Goal: Task Accomplishment & Management: Complete application form

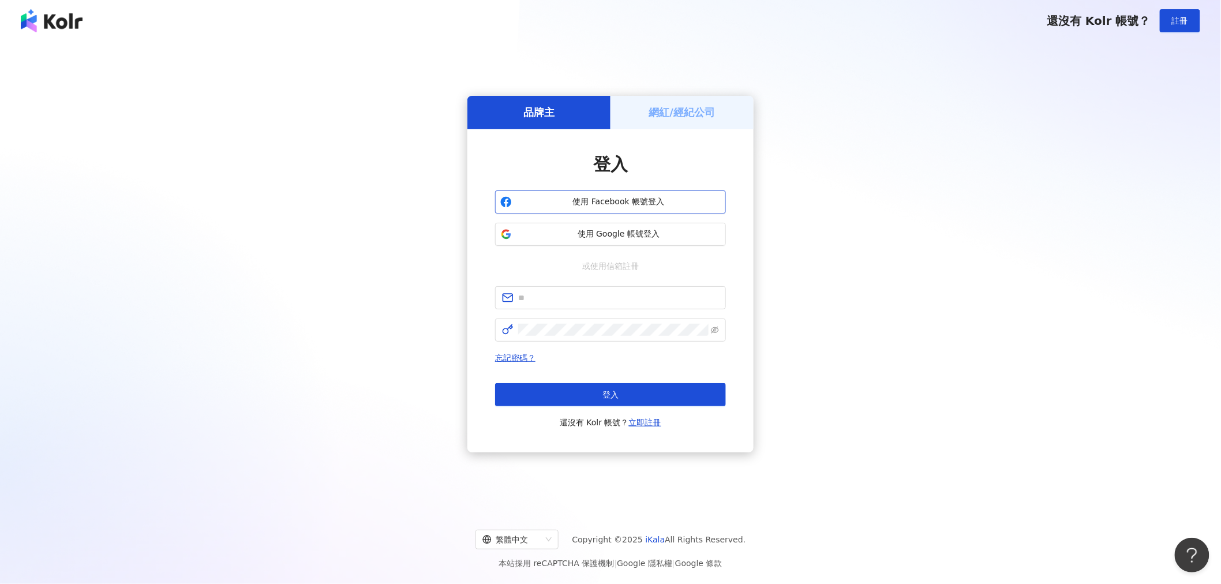
click at [599, 206] on span "使用 Facebook 帳號登入" at bounding box center [618, 202] width 204 height 12
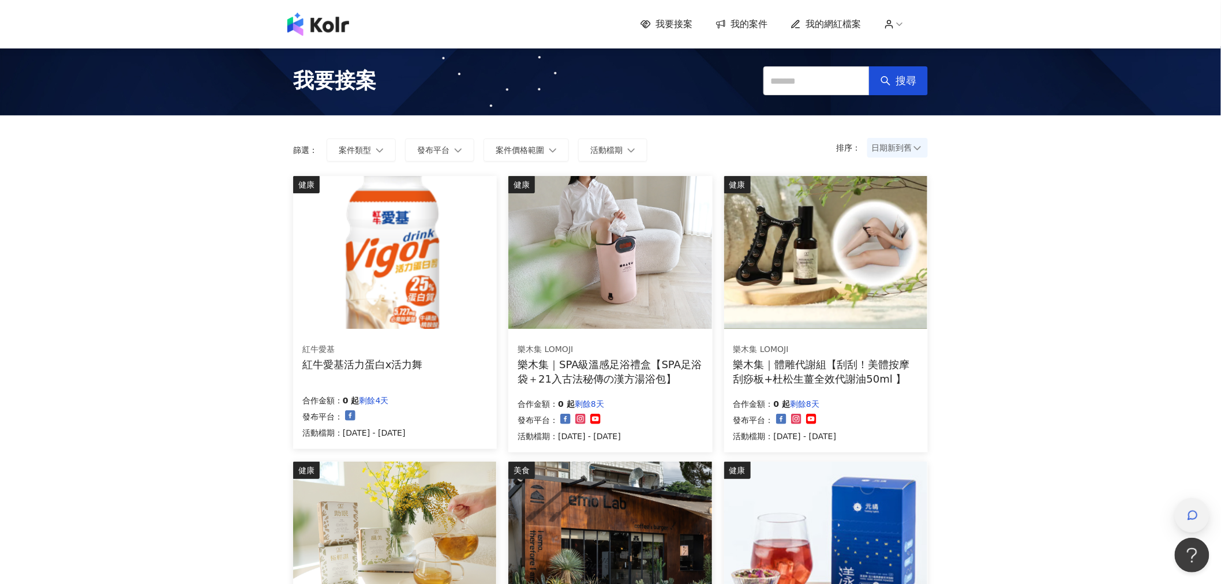
click at [1185, 512] on div "button" at bounding box center [1192, 516] width 15 height 26
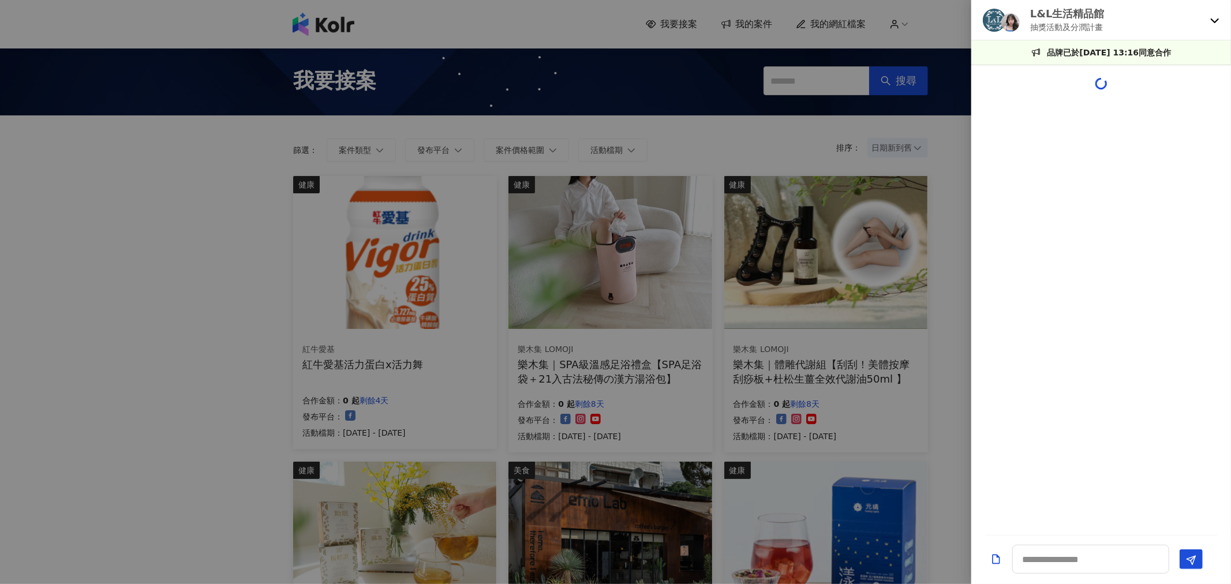
scroll to position [320, 0]
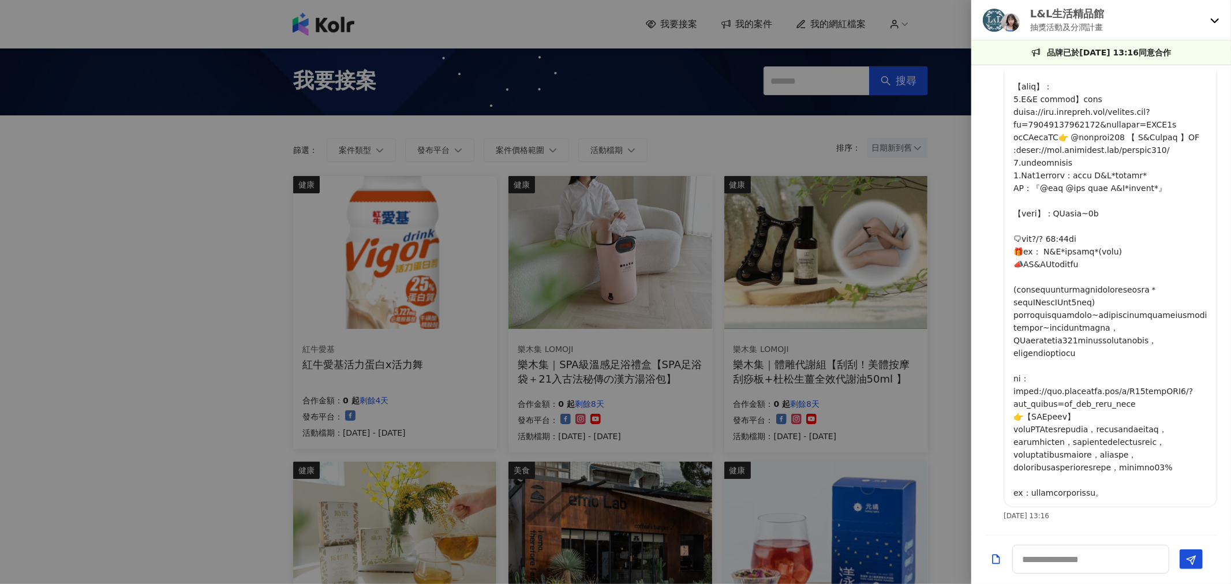
click at [1210, 17] on icon at bounding box center [1214, 20] width 9 height 9
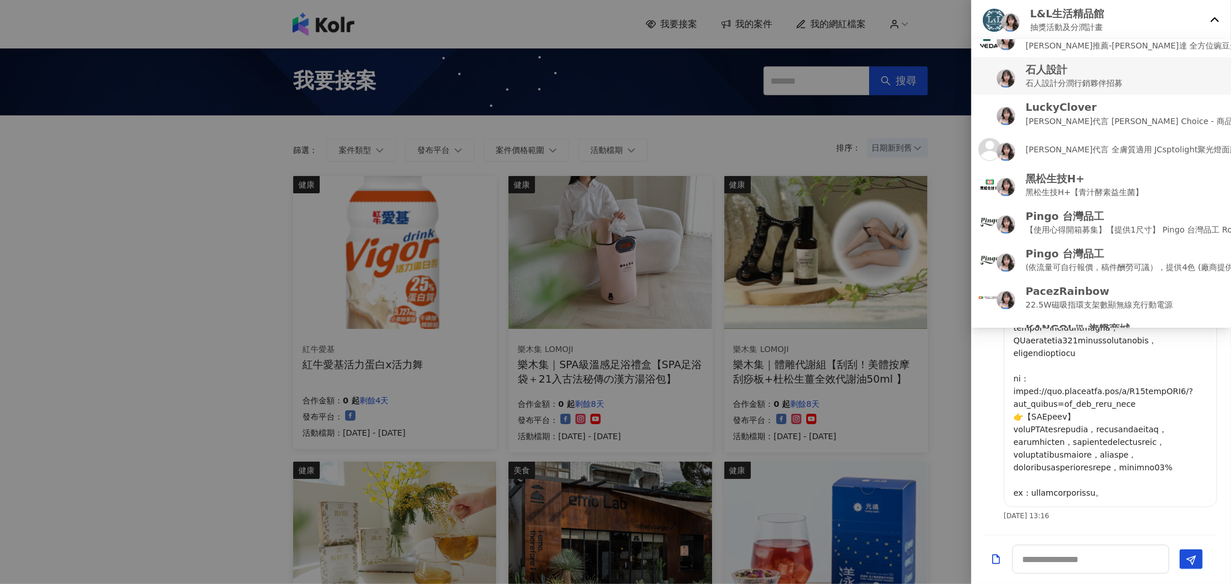
scroll to position [234, 0]
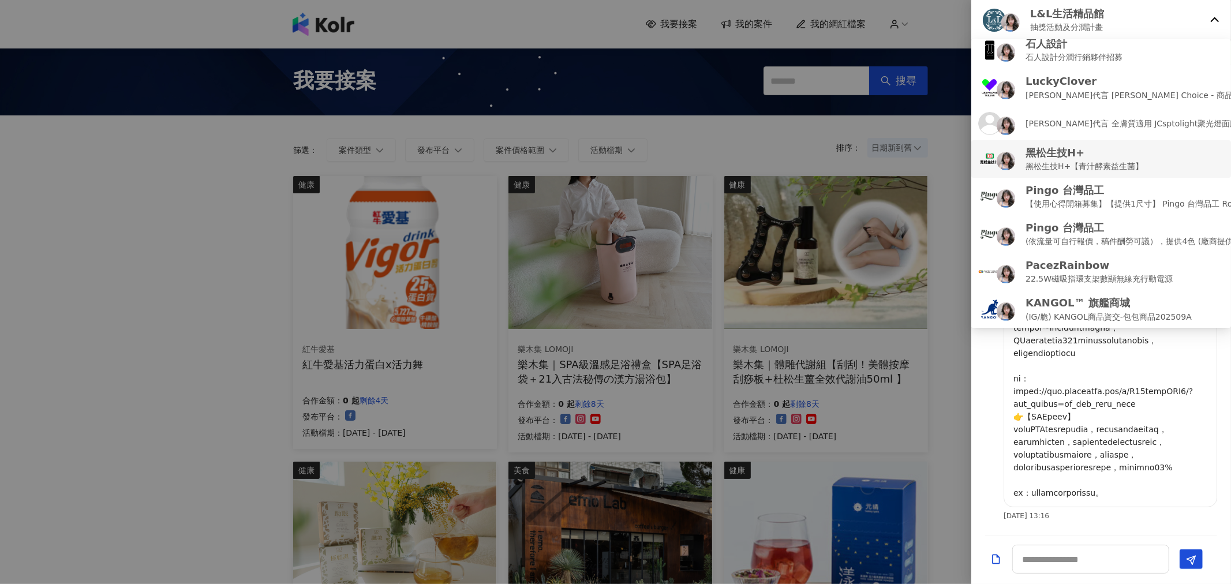
click at [1041, 164] on p "黑松生技H+【青汁酵素益生菌】" at bounding box center [1084, 166] width 118 height 13
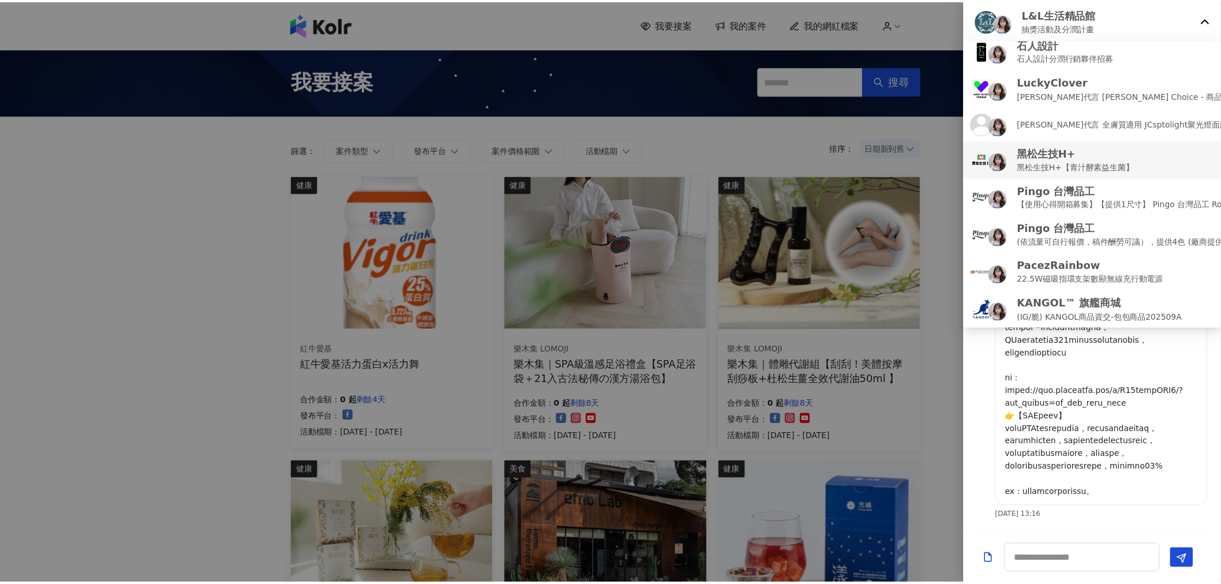
scroll to position [0, 0]
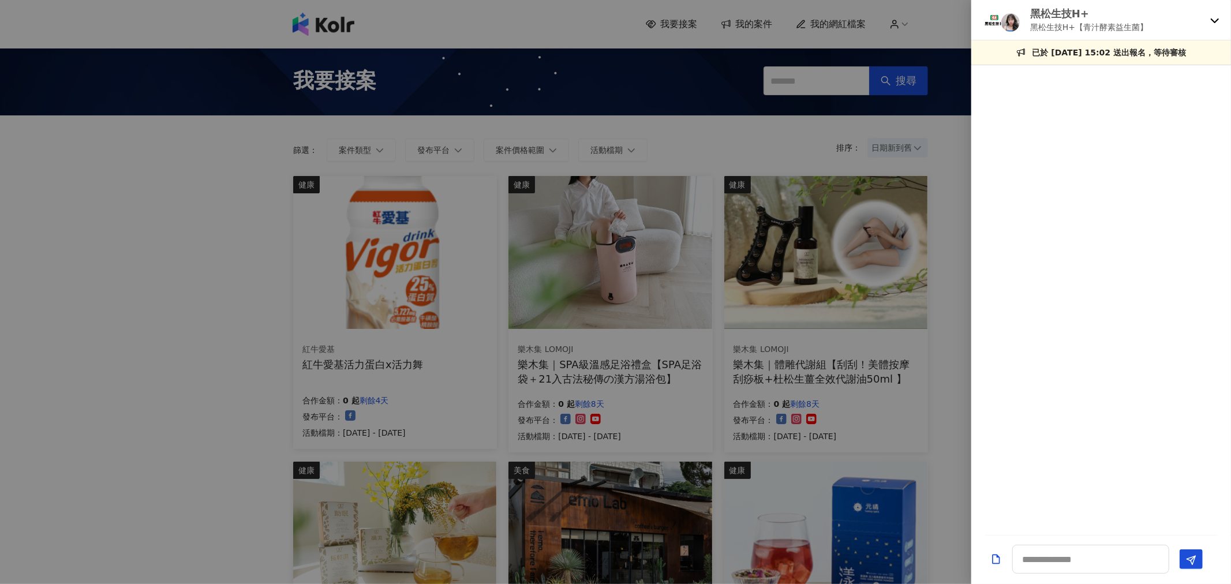
click at [1220, 21] on div "黑松生技H+ 黑松生技H+【青汁酵素益生菌】" at bounding box center [1101, 20] width 260 height 40
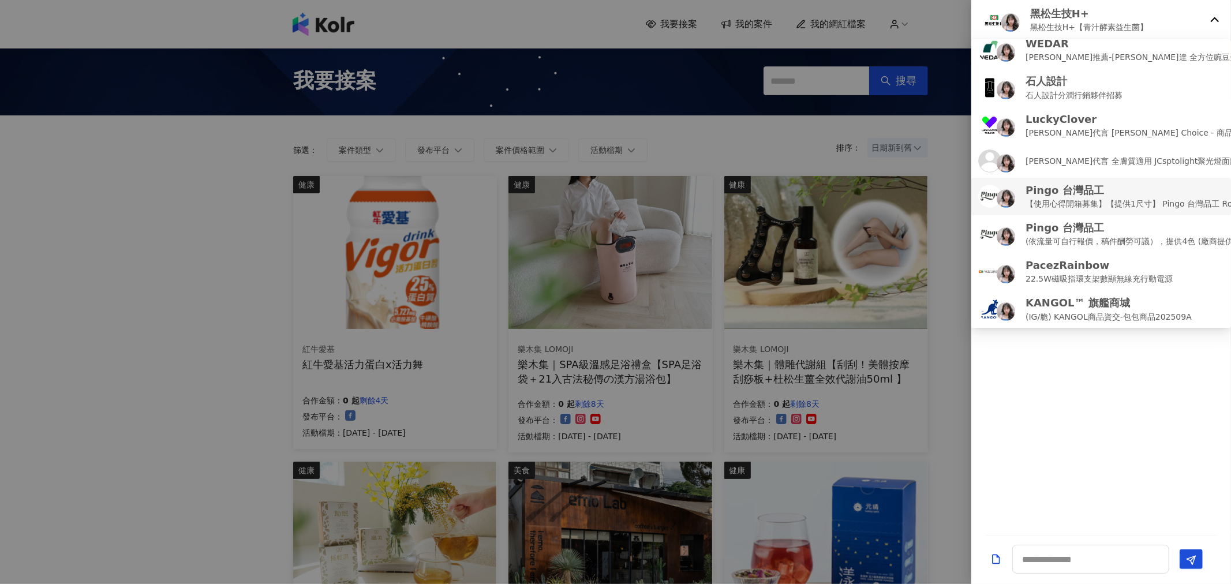
click at [1071, 204] on p "【使用心得開箱募集】【提供1尺寸】 Pingo 台灣品工 Royal K9 Plus｜ 外噴式負離子加長電棒-革命進化款" at bounding box center [1217, 203] width 385 height 13
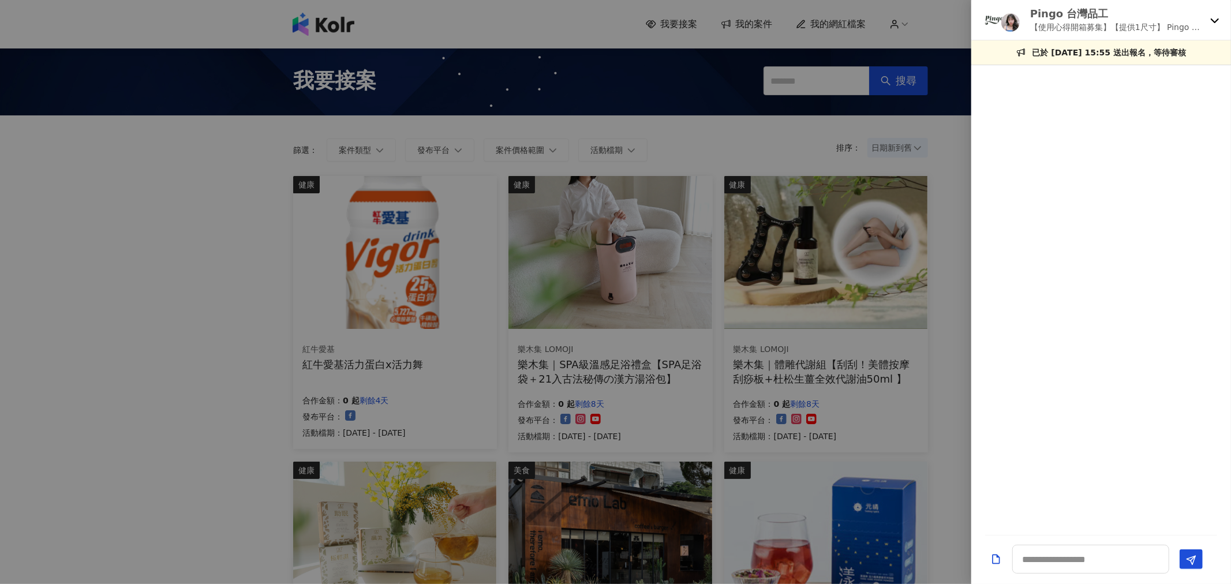
click at [840, 227] on div at bounding box center [615, 292] width 1231 height 584
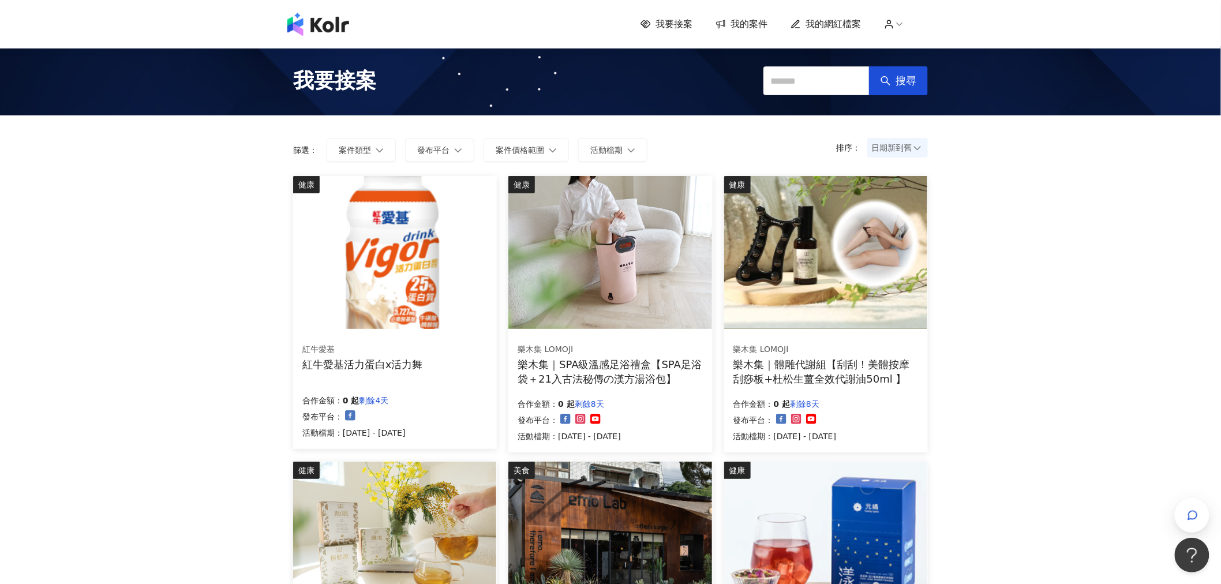
click at [764, 20] on span "我的案件" at bounding box center [748, 24] width 37 height 13
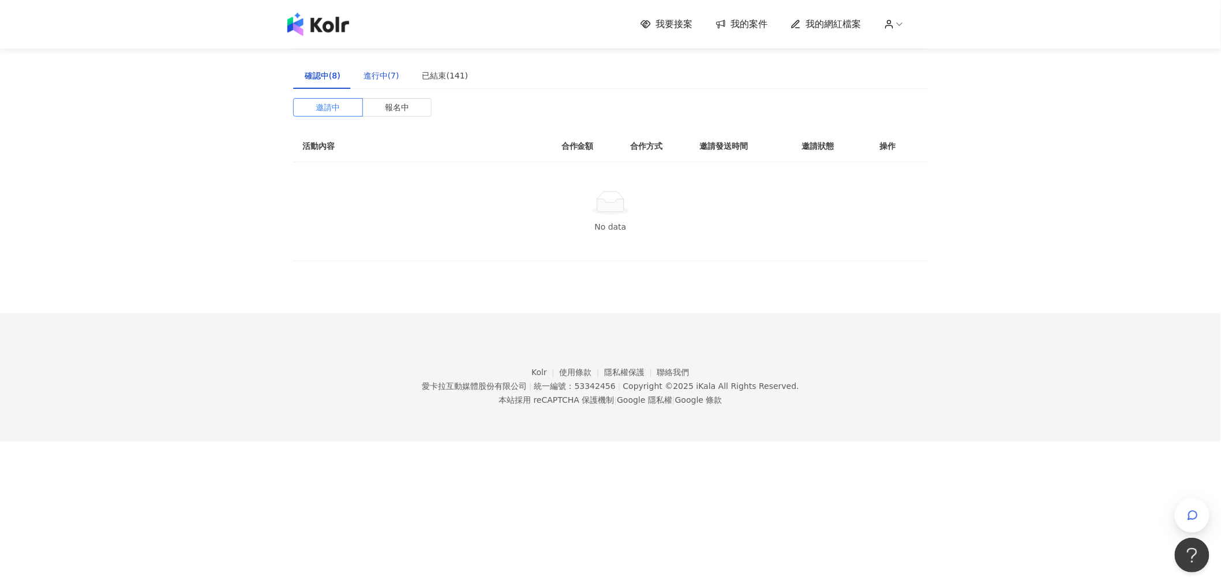
click at [376, 81] on div "進行中(7)" at bounding box center [382, 75] width 36 height 13
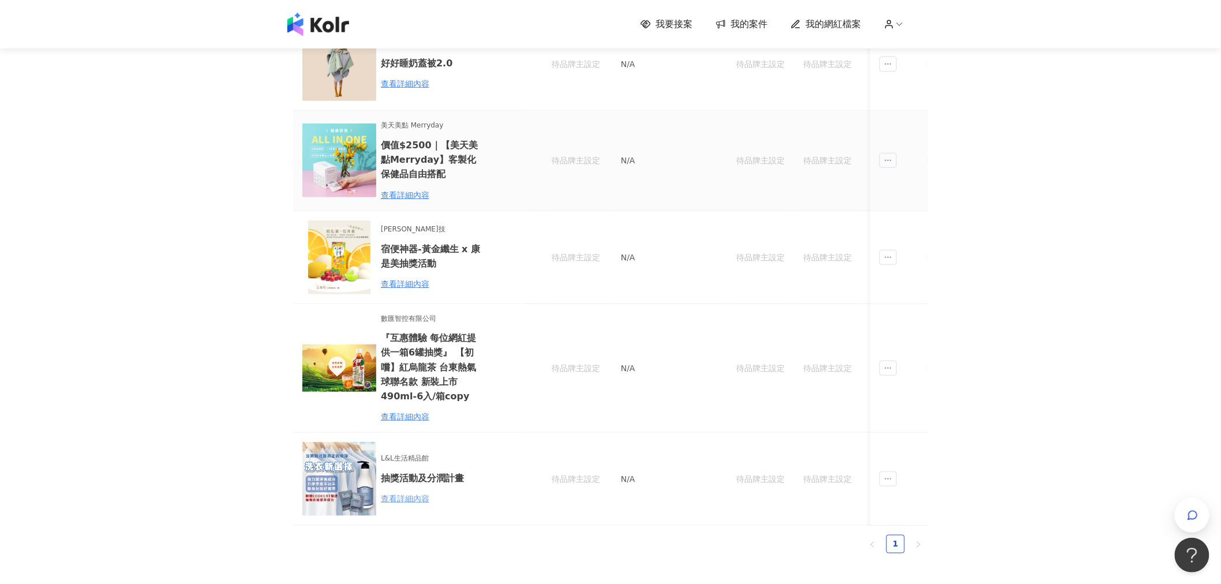
scroll to position [384, 0]
click at [883, 470] on span "ellipsis" at bounding box center [887, 477] width 17 height 15
click at [725, 436] on td "N/A" at bounding box center [669, 477] width 115 height 93
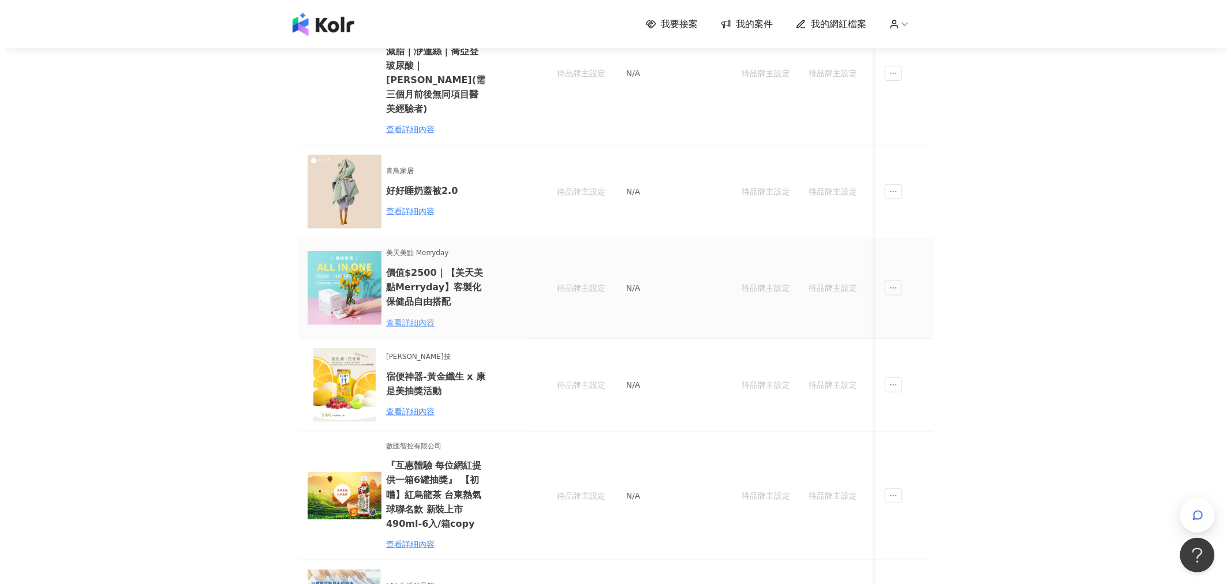
scroll to position [0, 0]
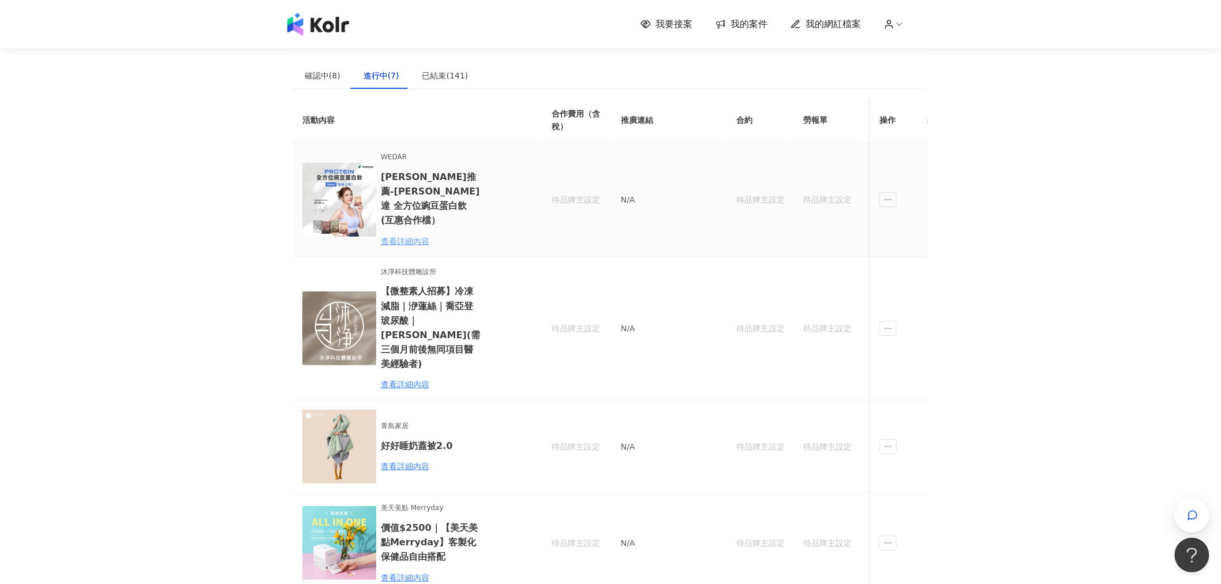
click at [402, 235] on div "查看詳細內容" at bounding box center [431, 241] width 101 height 13
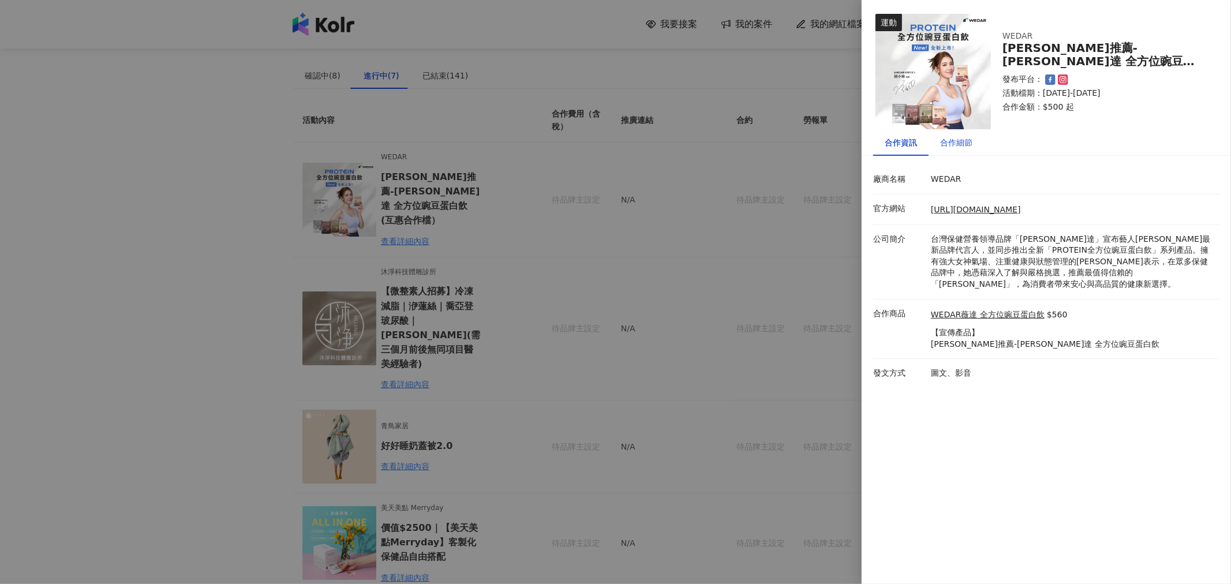
click at [949, 145] on div "合作細節" at bounding box center [956, 142] width 32 height 13
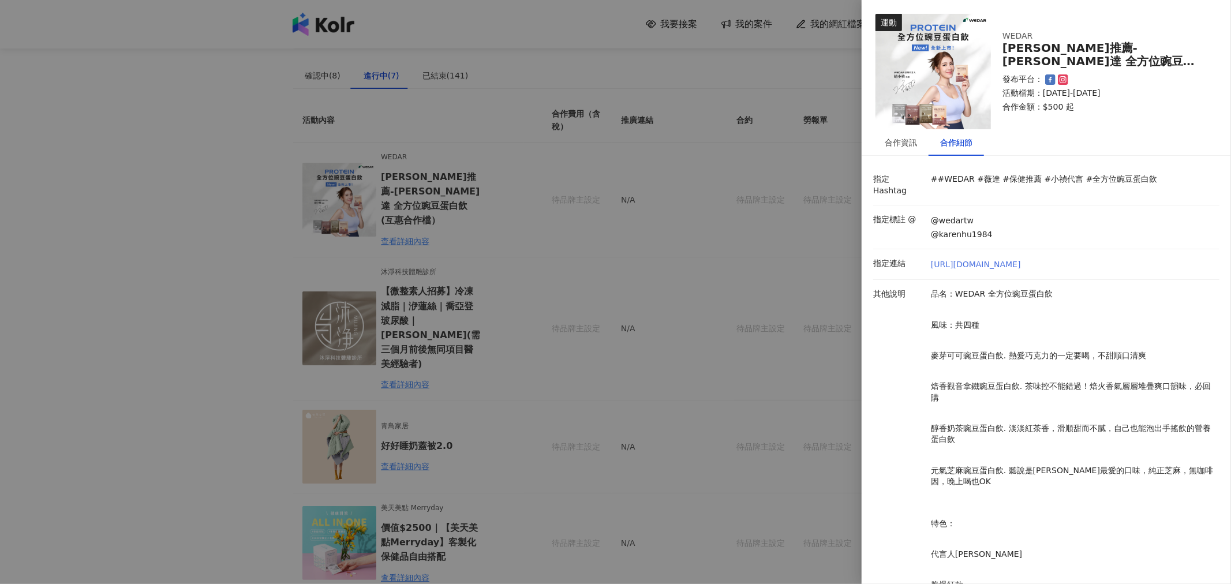
click at [951, 259] on link "[URL][DOMAIN_NAME]" at bounding box center [976, 265] width 90 height 12
click at [235, 87] on div at bounding box center [615, 292] width 1231 height 584
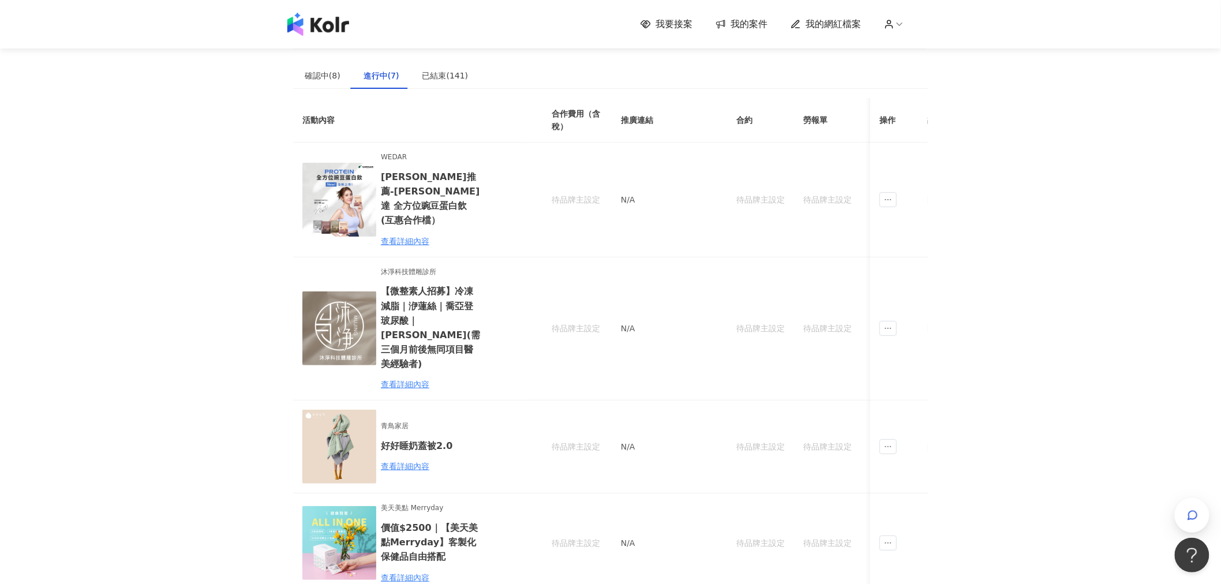
click at [331, 31] on img at bounding box center [318, 24] width 62 height 23
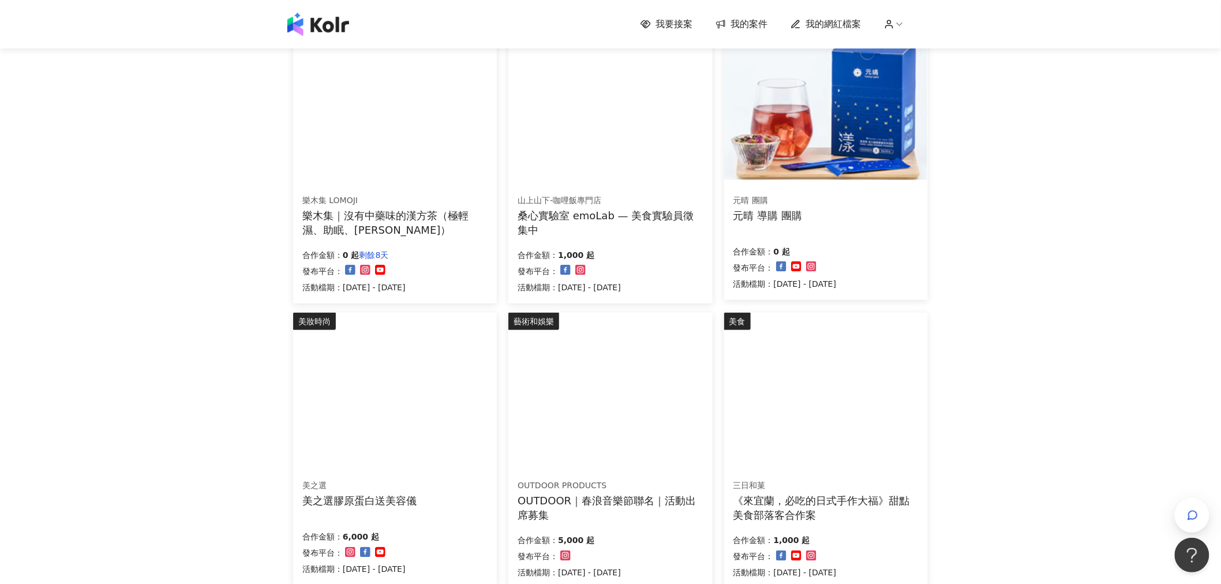
scroll to position [512, 0]
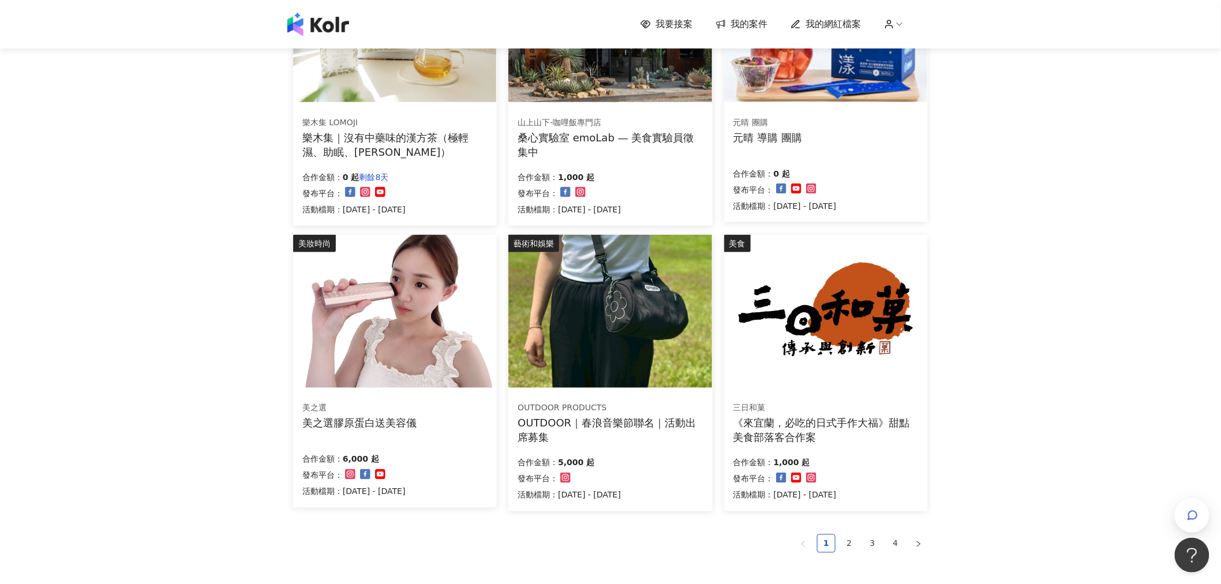
click at [437, 305] on img at bounding box center [394, 311] width 203 height 153
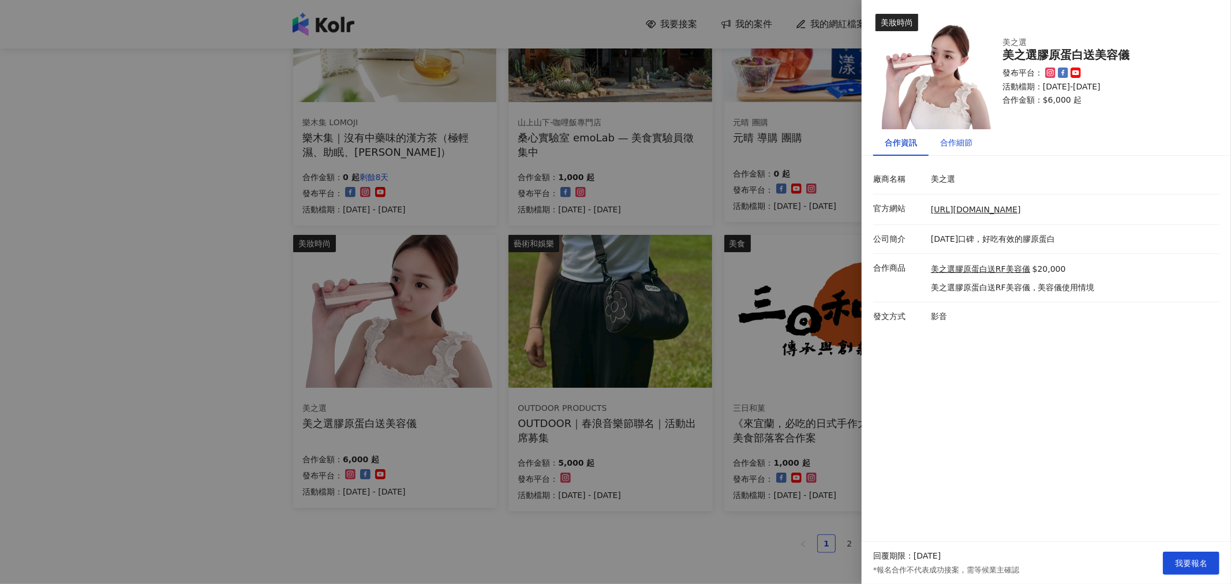
click at [960, 141] on div "合作細節" at bounding box center [956, 142] width 32 height 13
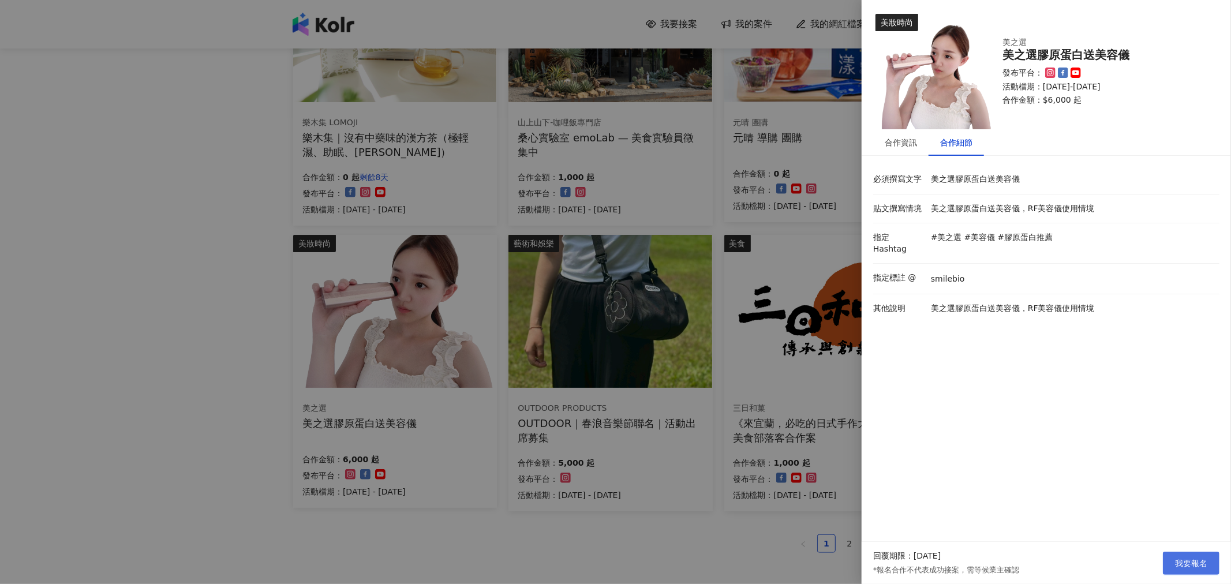
click at [1187, 565] on span "我要報名" at bounding box center [1191, 563] width 32 height 9
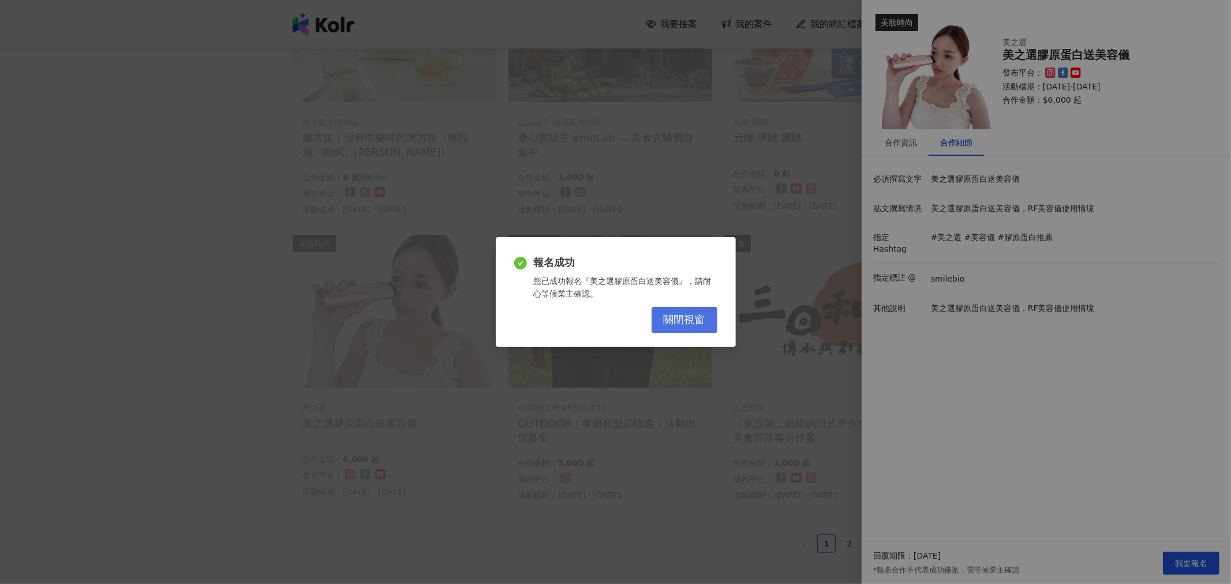
click at [685, 329] on button "關閉視窗" at bounding box center [684, 320] width 66 height 26
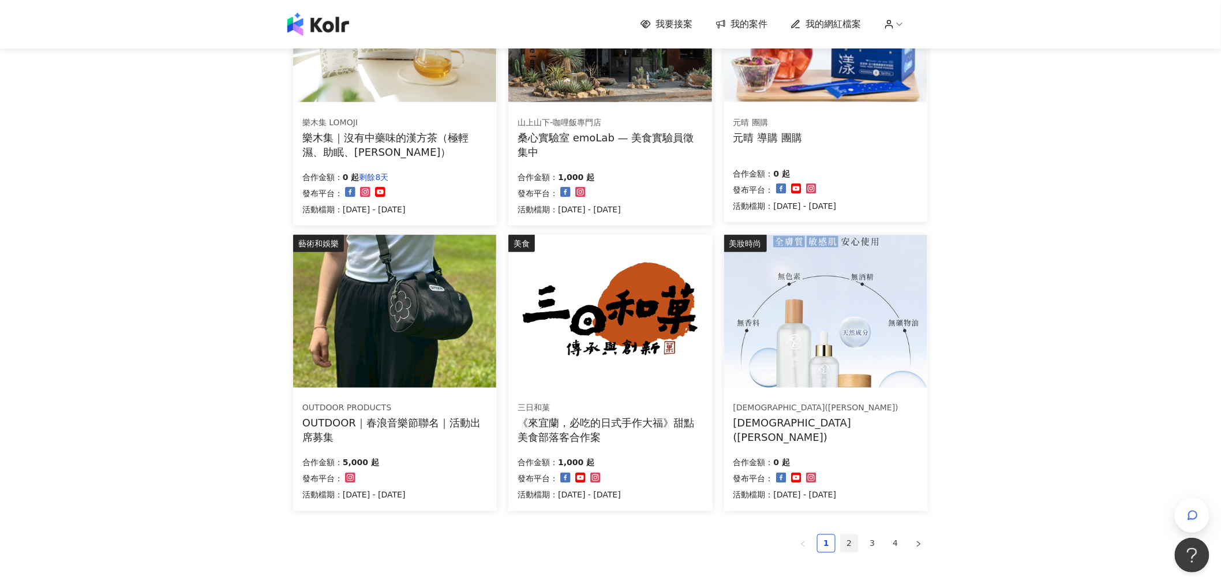
click at [854, 543] on link "2" at bounding box center [849, 543] width 17 height 17
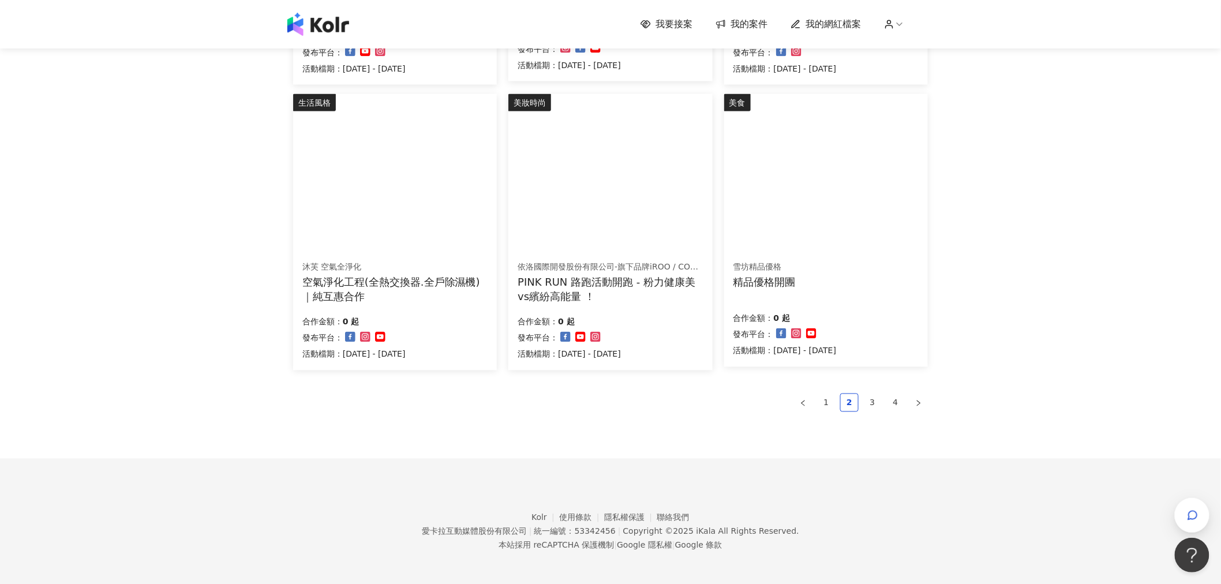
scroll to position [654, 0]
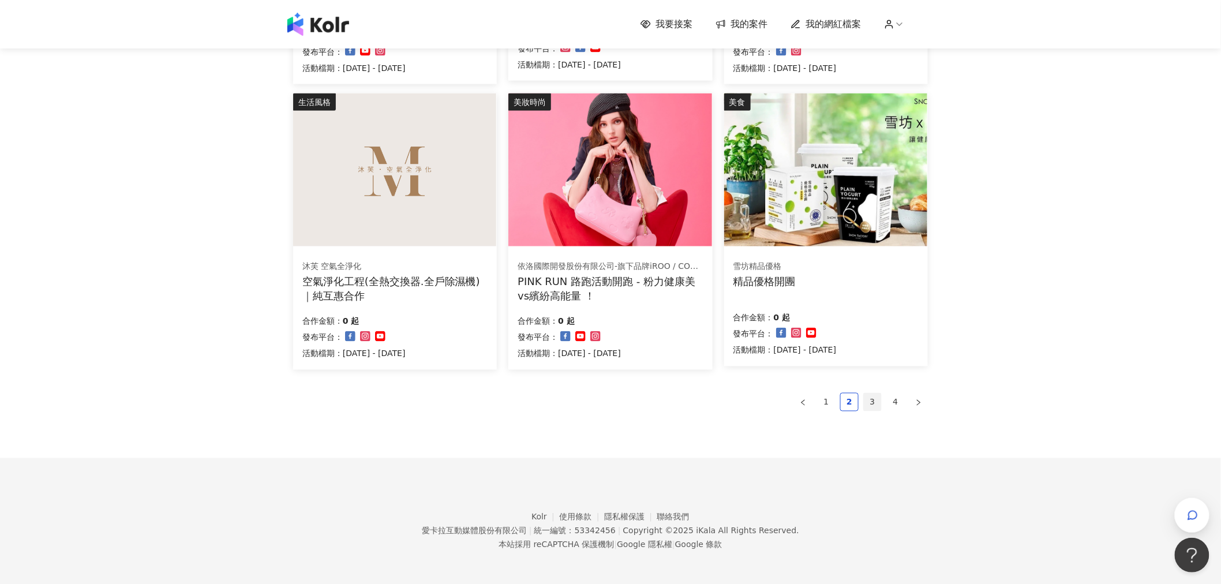
click at [868, 407] on link "3" at bounding box center [872, 402] width 17 height 17
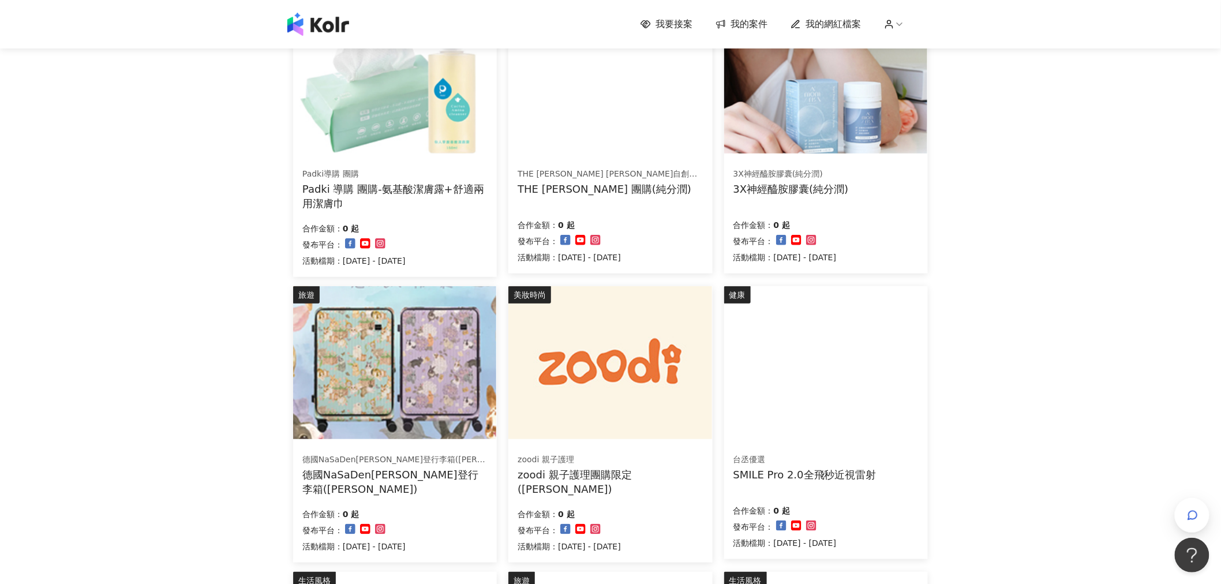
scroll to position [138, 0]
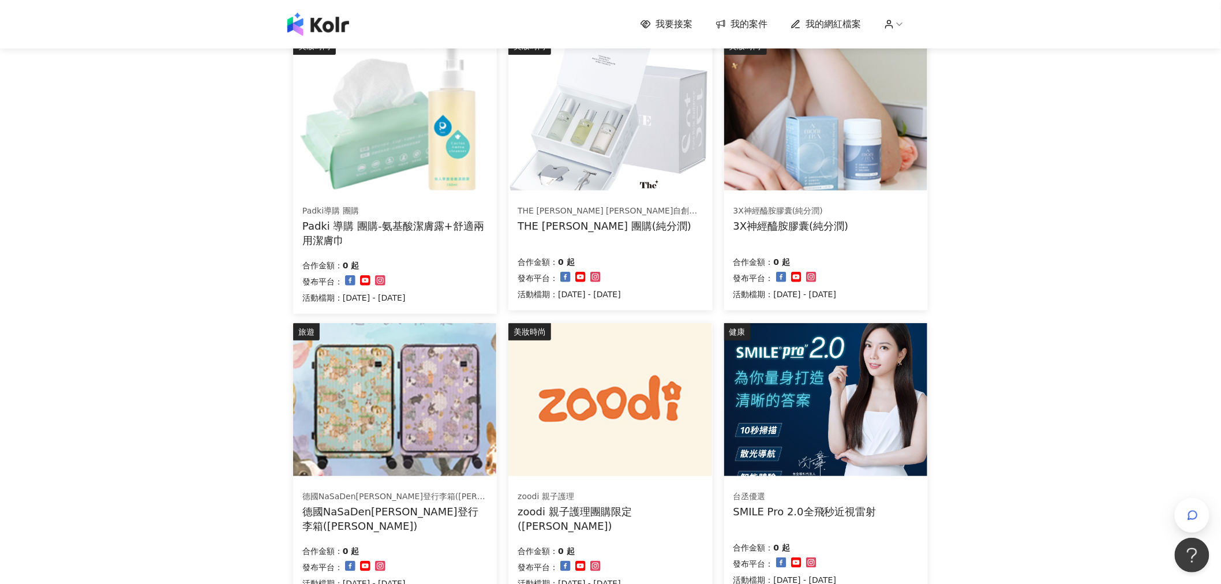
click at [477, 370] on img at bounding box center [394, 399] width 203 height 153
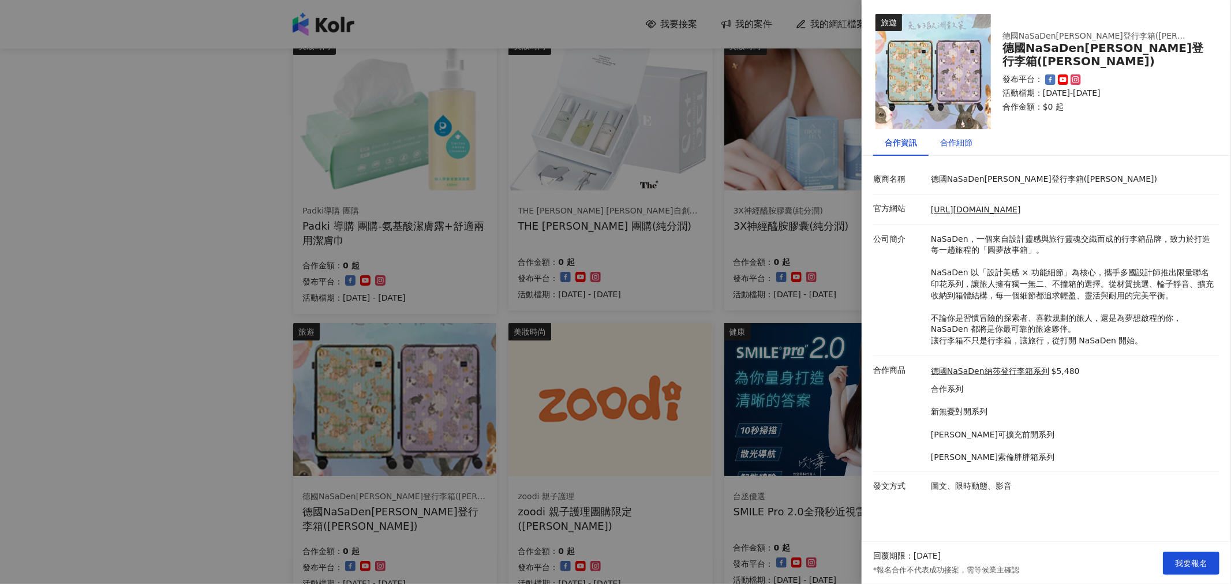
click at [956, 141] on div "合作細節" at bounding box center [956, 142] width 32 height 13
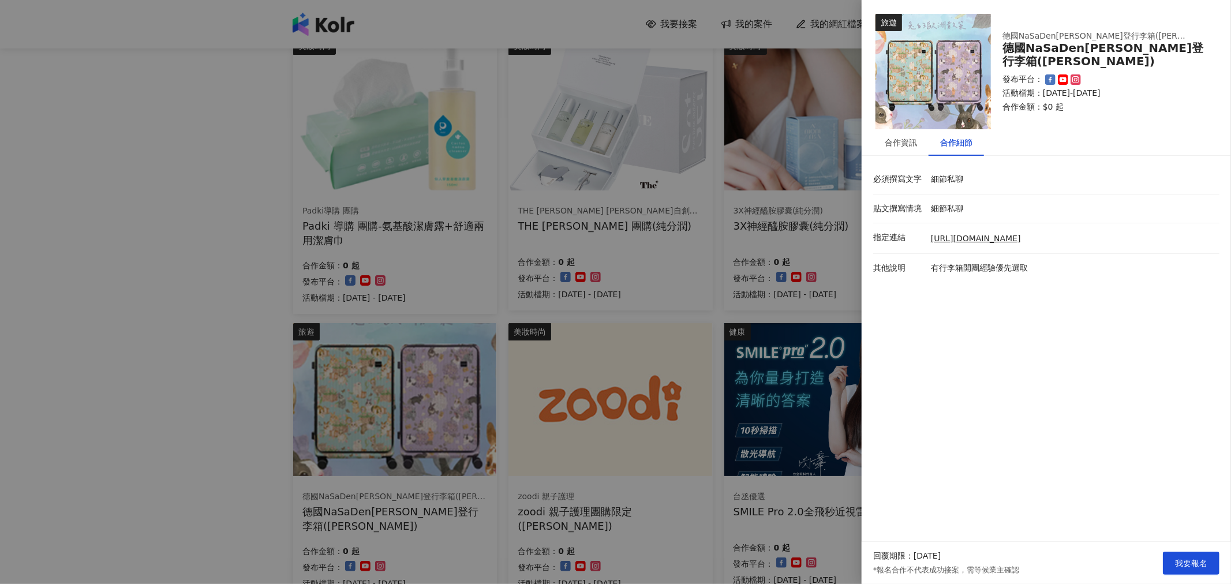
click at [729, 346] on div at bounding box center [615, 292] width 1231 height 584
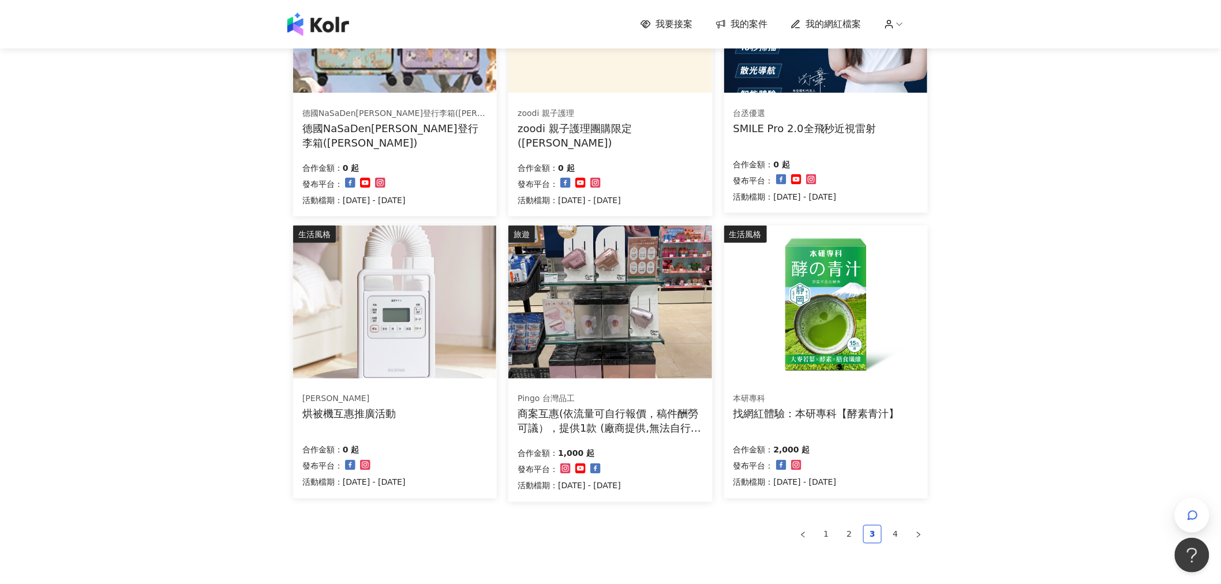
scroll to position [523, 0]
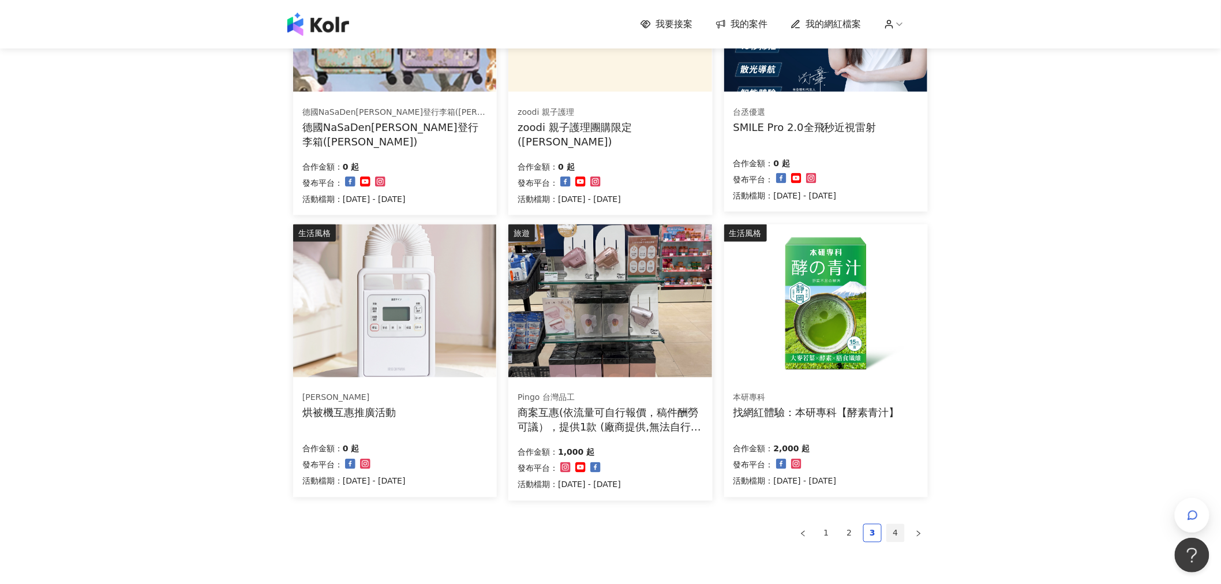
click at [890, 531] on link "4" at bounding box center [895, 532] width 17 height 17
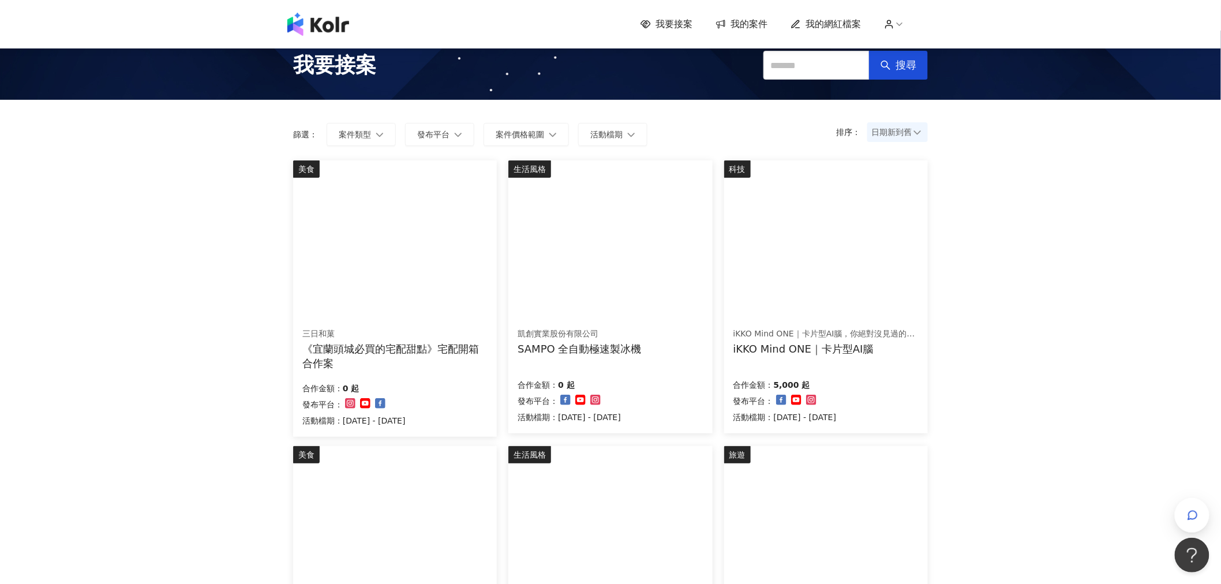
scroll to position [0, 0]
